Goal: Transaction & Acquisition: Obtain resource

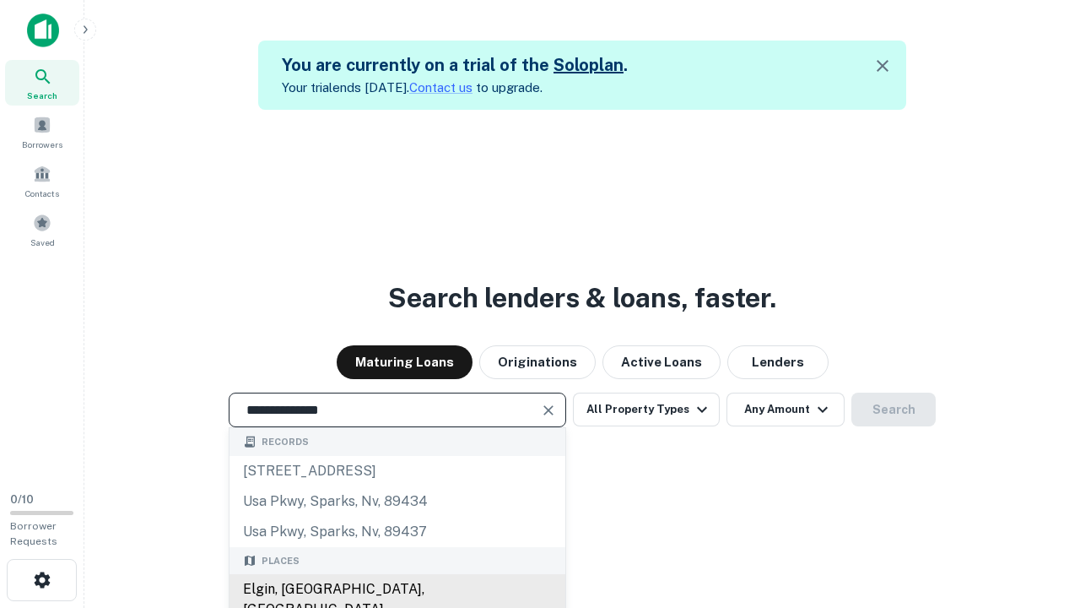
click at [397, 589] on div "Elgin, [GEOGRAPHIC_DATA], [GEOGRAPHIC_DATA]" at bounding box center [398, 599] width 336 height 51
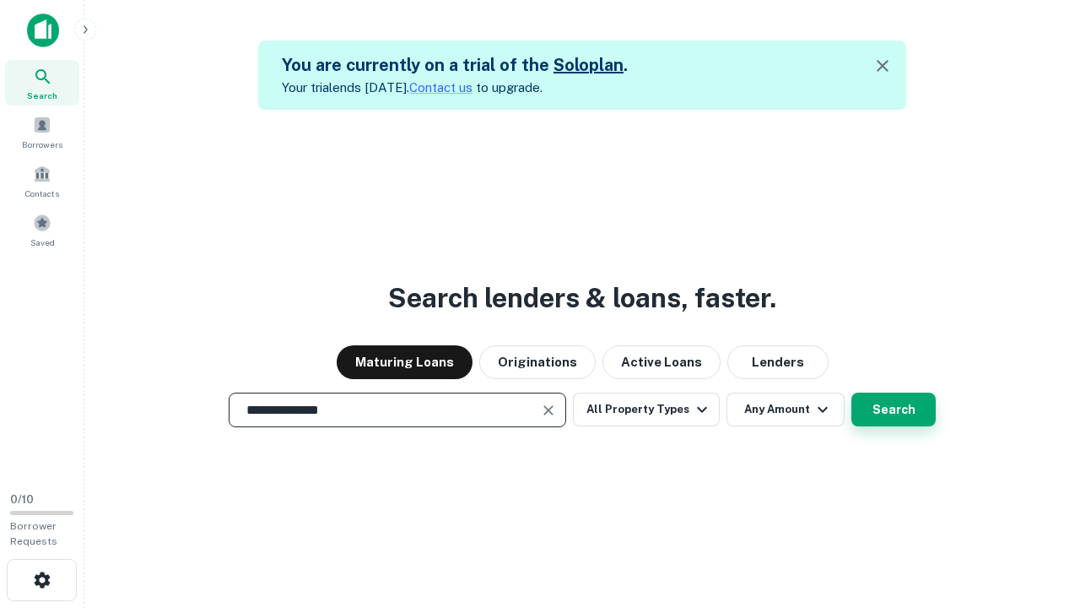
type input "**********"
click at [894, 409] on button "Search" at bounding box center [894, 410] width 84 height 34
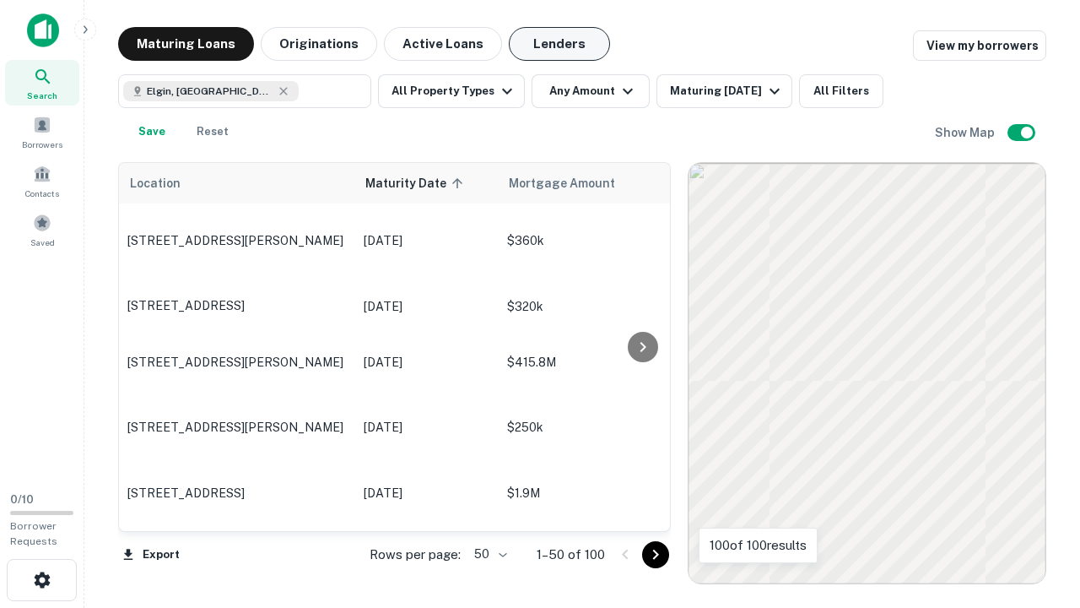
click at [560, 44] on button "Lenders" at bounding box center [559, 44] width 101 height 34
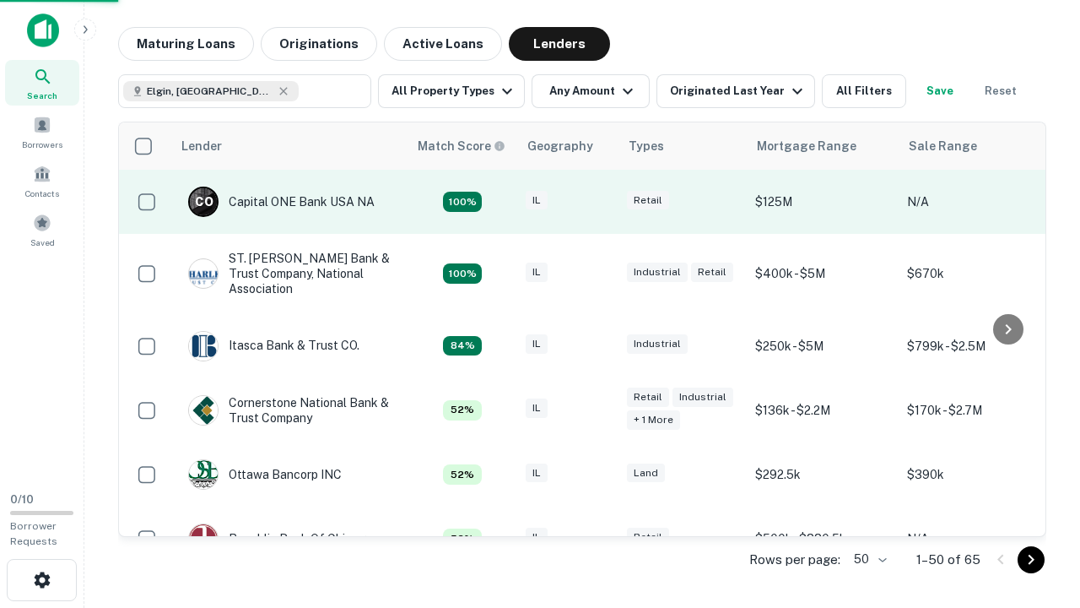
click at [599, 202] on div "IL" at bounding box center [568, 202] width 84 height 23
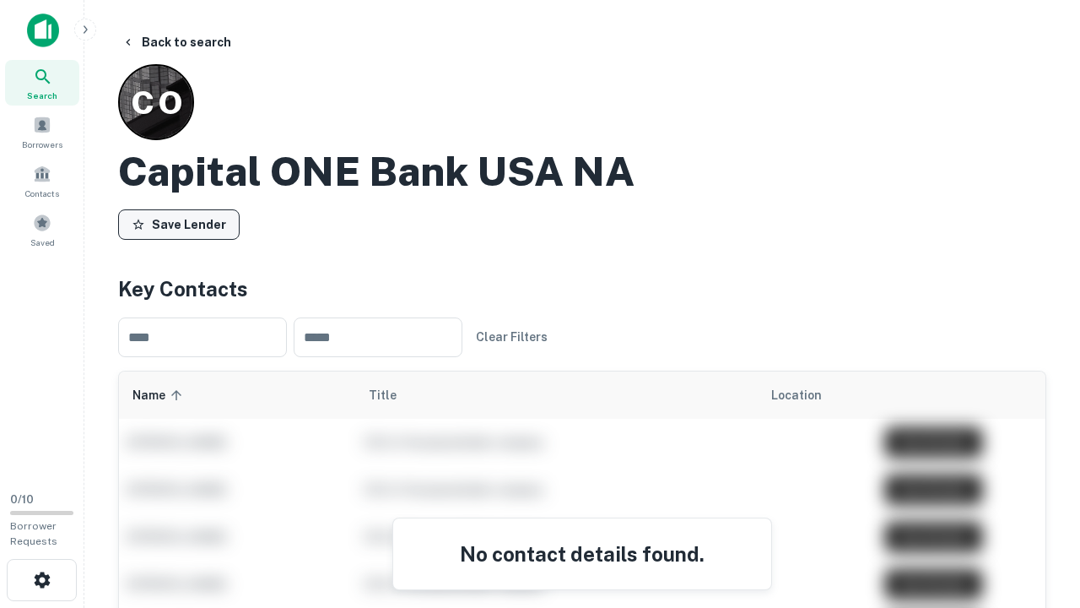
click at [179, 224] on button "Save Lender" at bounding box center [179, 224] width 122 height 30
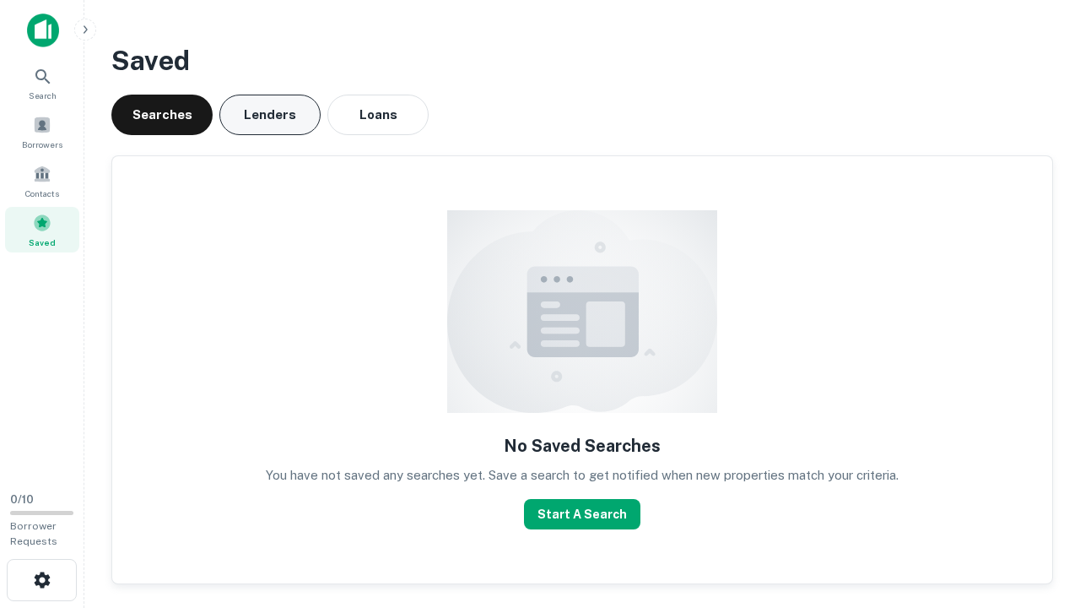
click at [270, 115] on button "Lenders" at bounding box center [269, 115] width 101 height 41
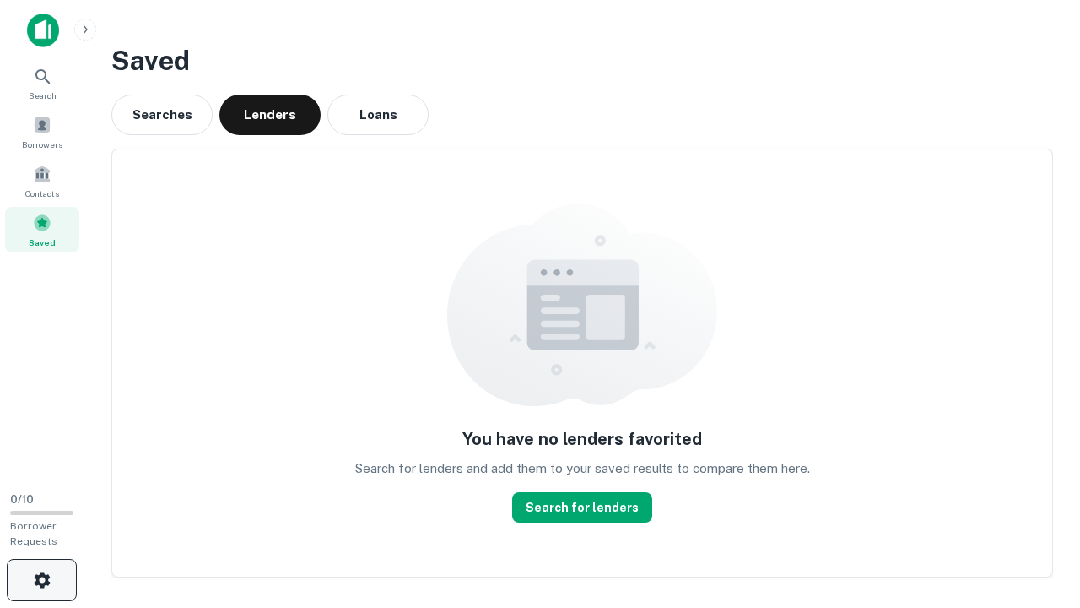
click at [41, 580] on icon "button" at bounding box center [42, 580] width 20 height 20
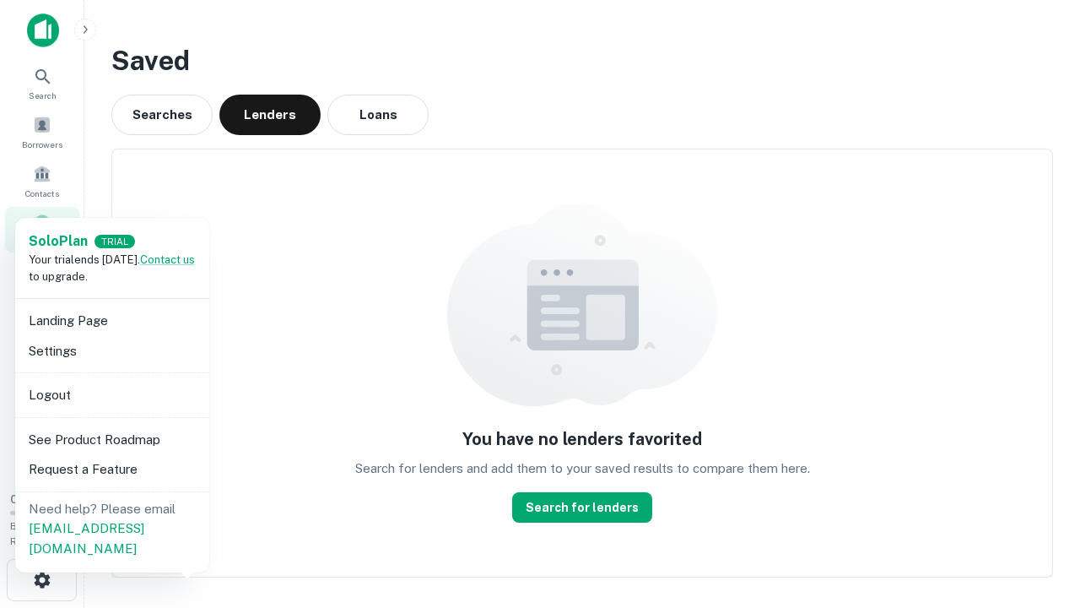
click at [111, 394] on li "Logout" at bounding box center [112, 395] width 181 height 30
